Goal: Browse casually: Explore the website without a specific task or goal

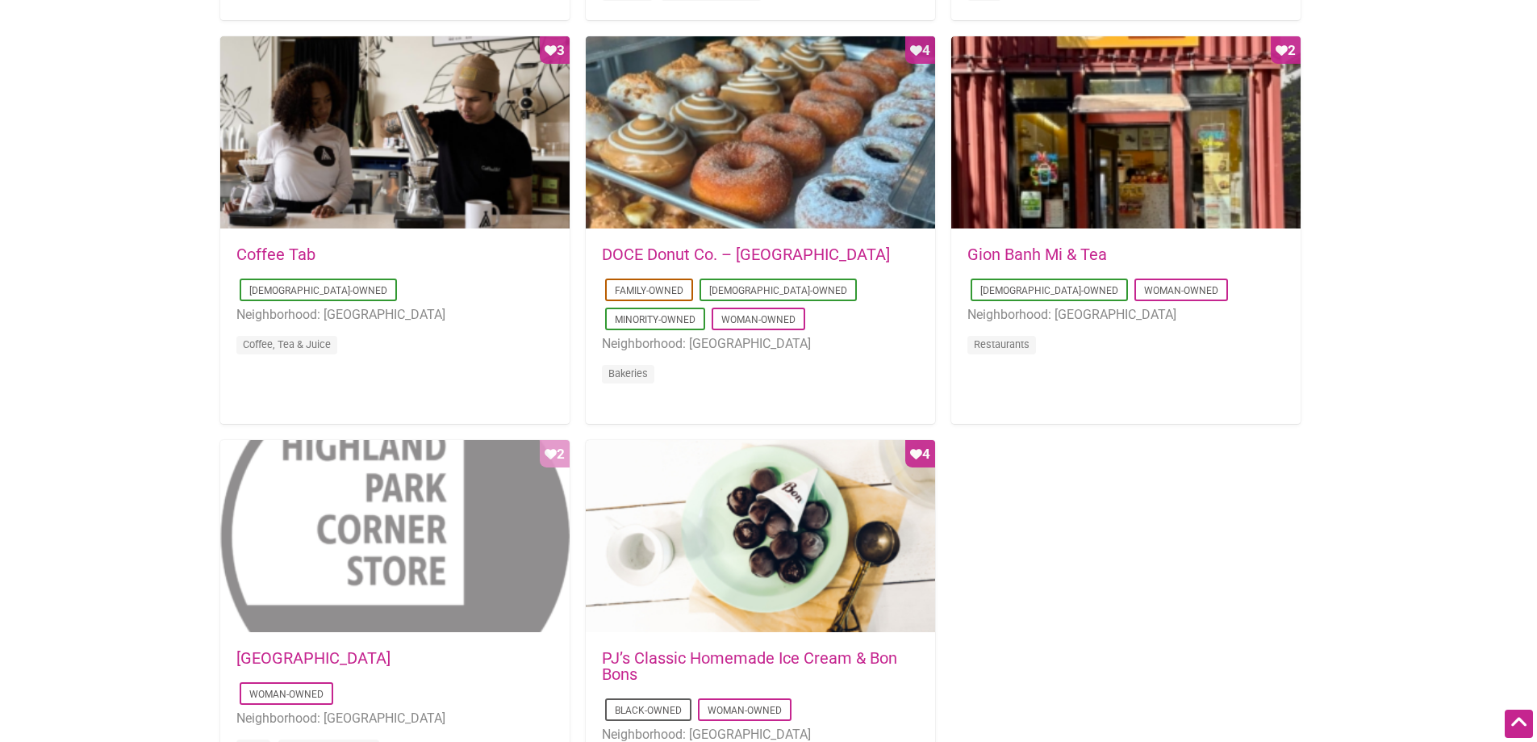
scroll to position [1453, 0]
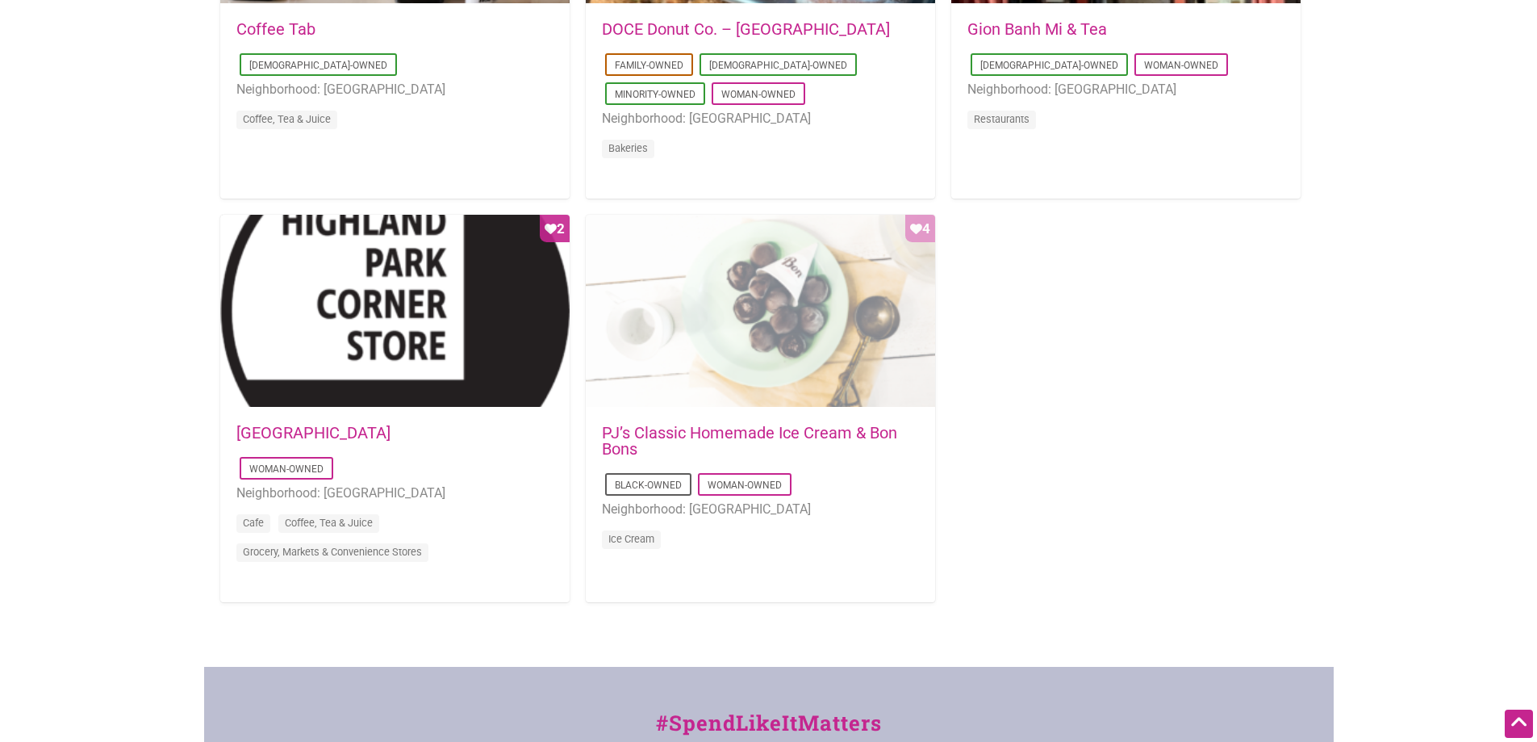
click at [711, 337] on div "Favorite Count 4" at bounding box center [760, 312] width 349 height 194
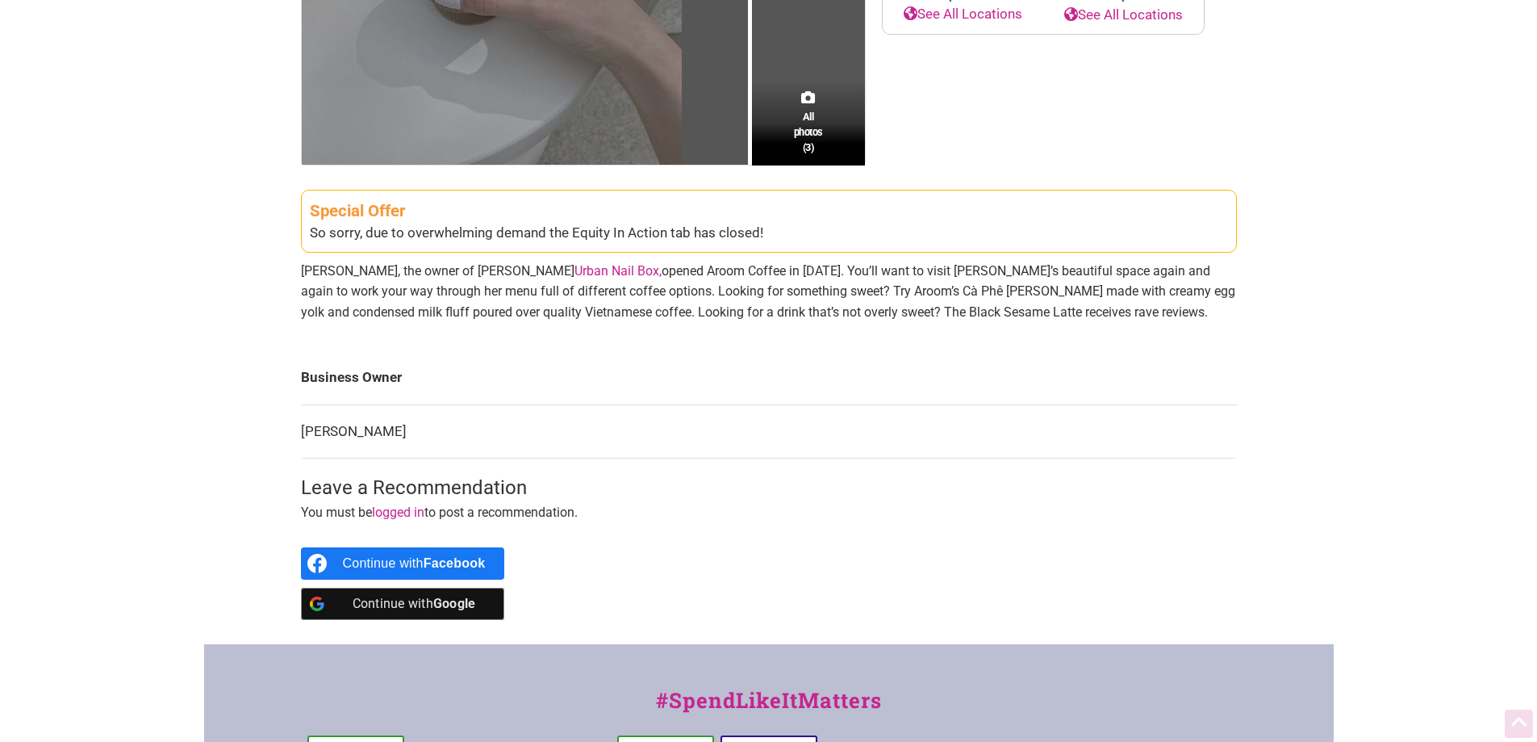
scroll to position [484, 0]
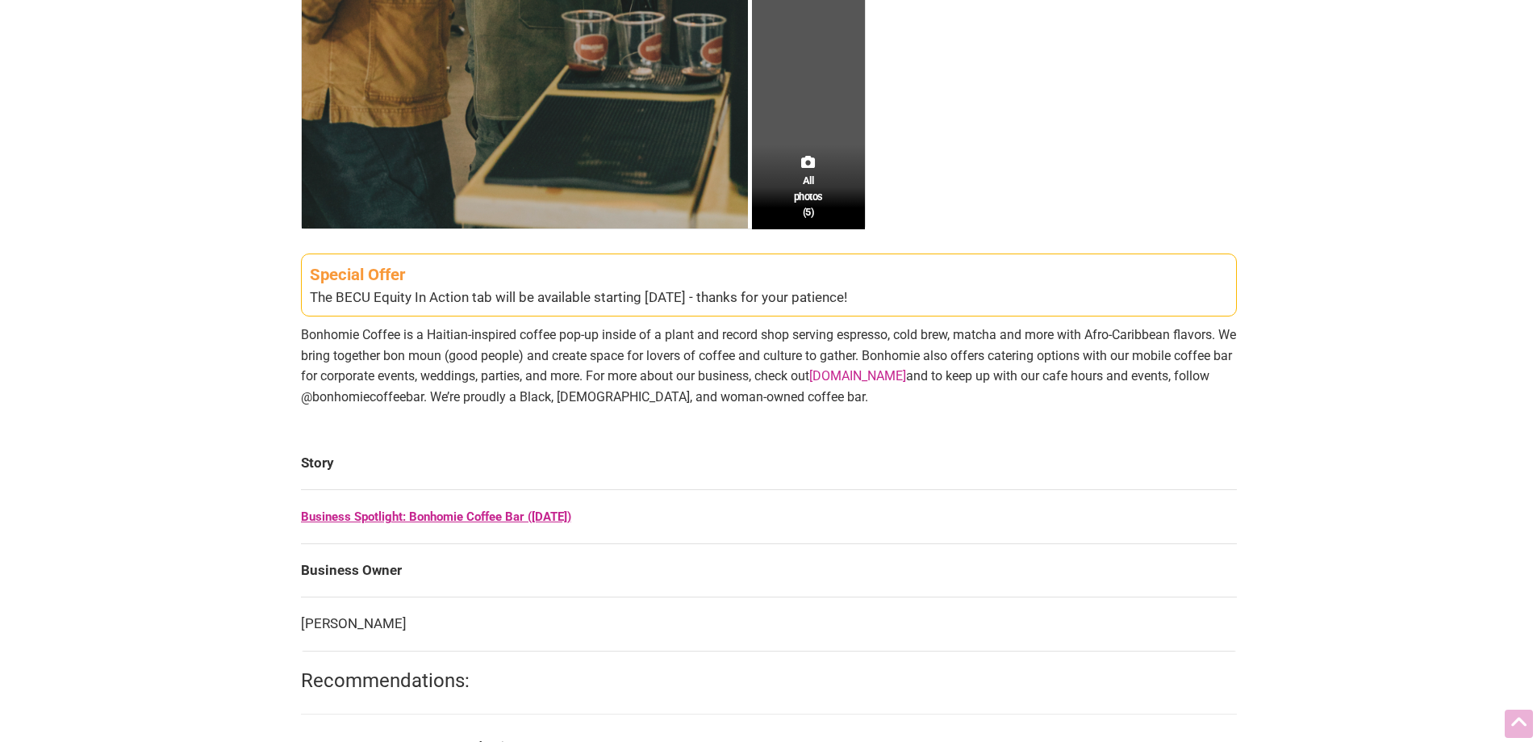
scroll to position [646, 0]
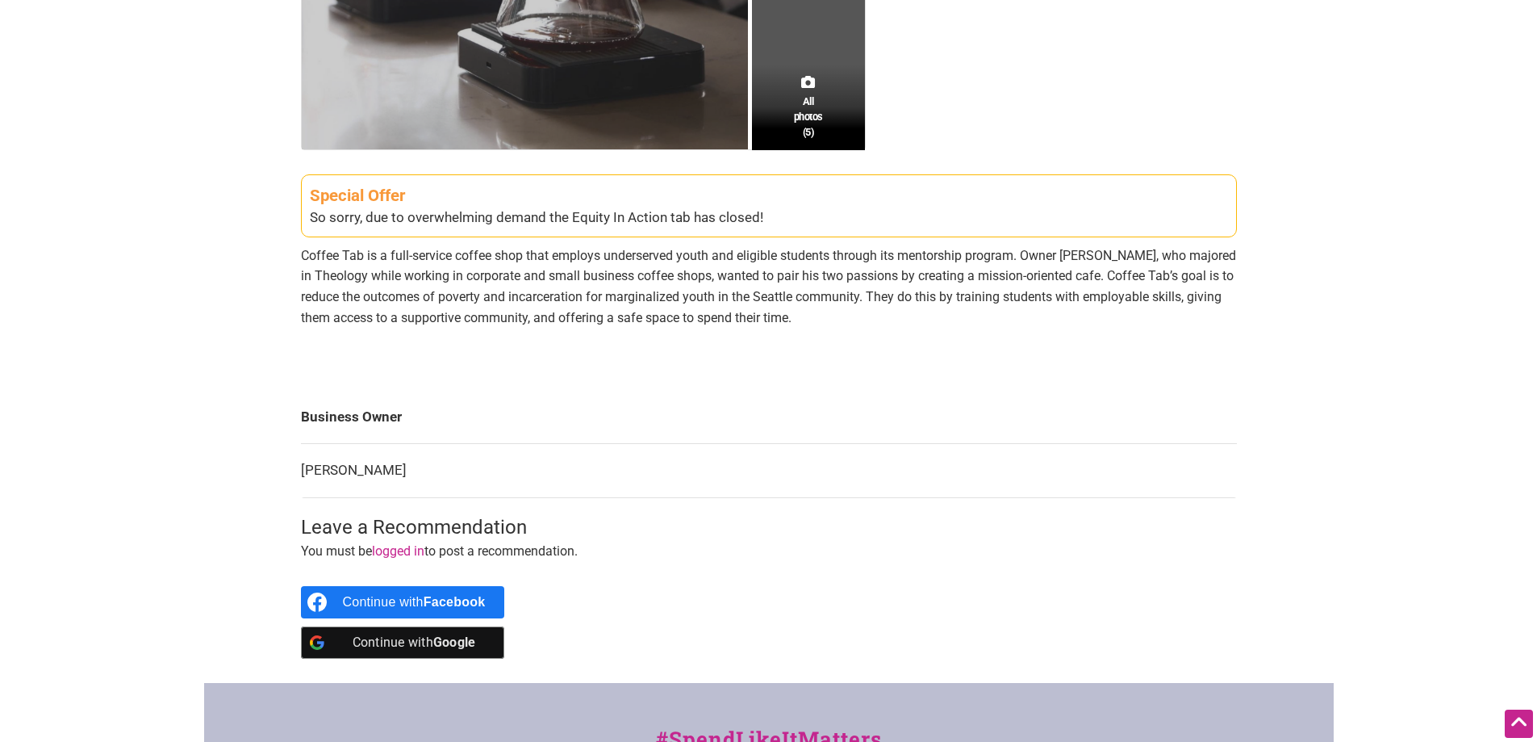
scroll to position [565, 0]
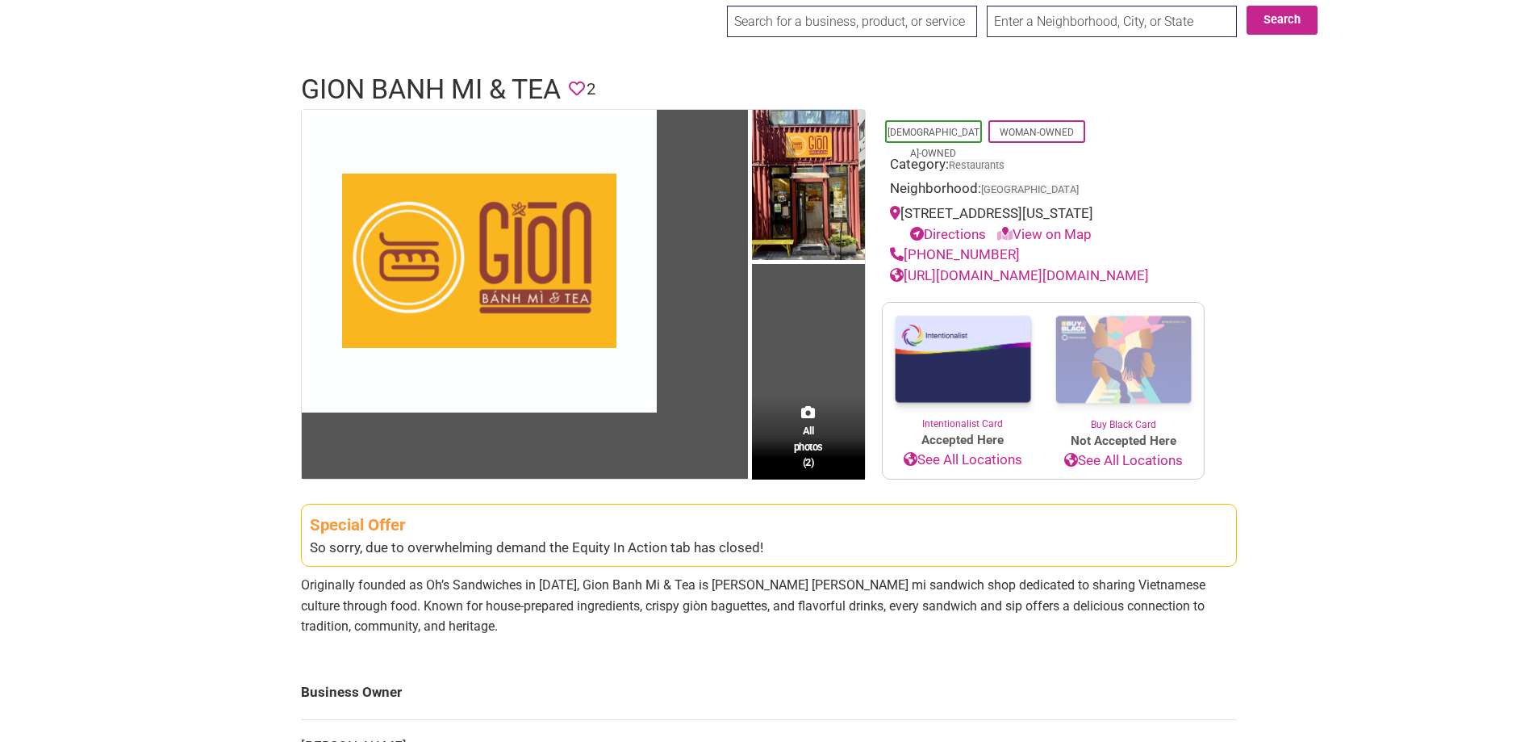
scroll to position [81, 0]
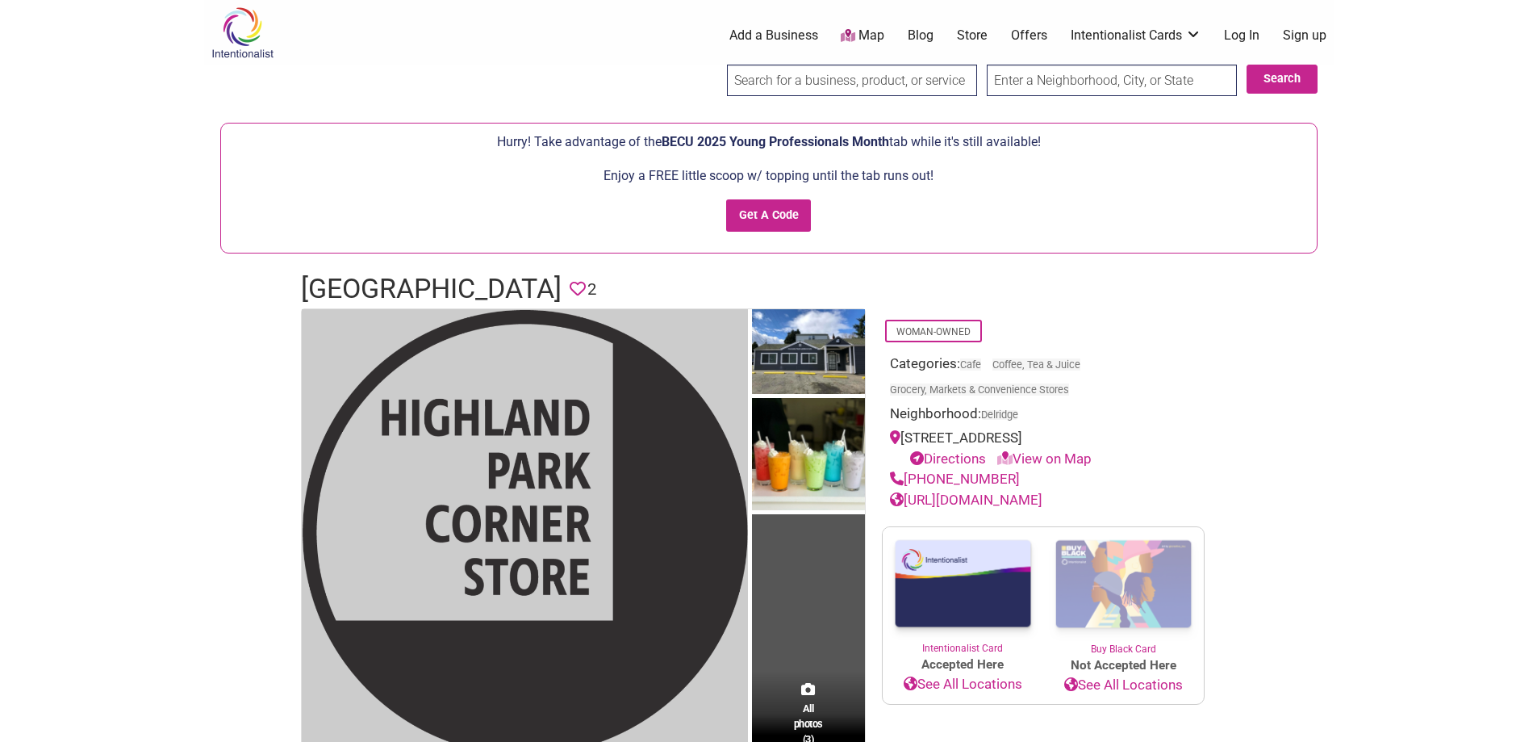
scroll to position [649, 0]
